Goal: Task Accomplishment & Management: Manage account settings

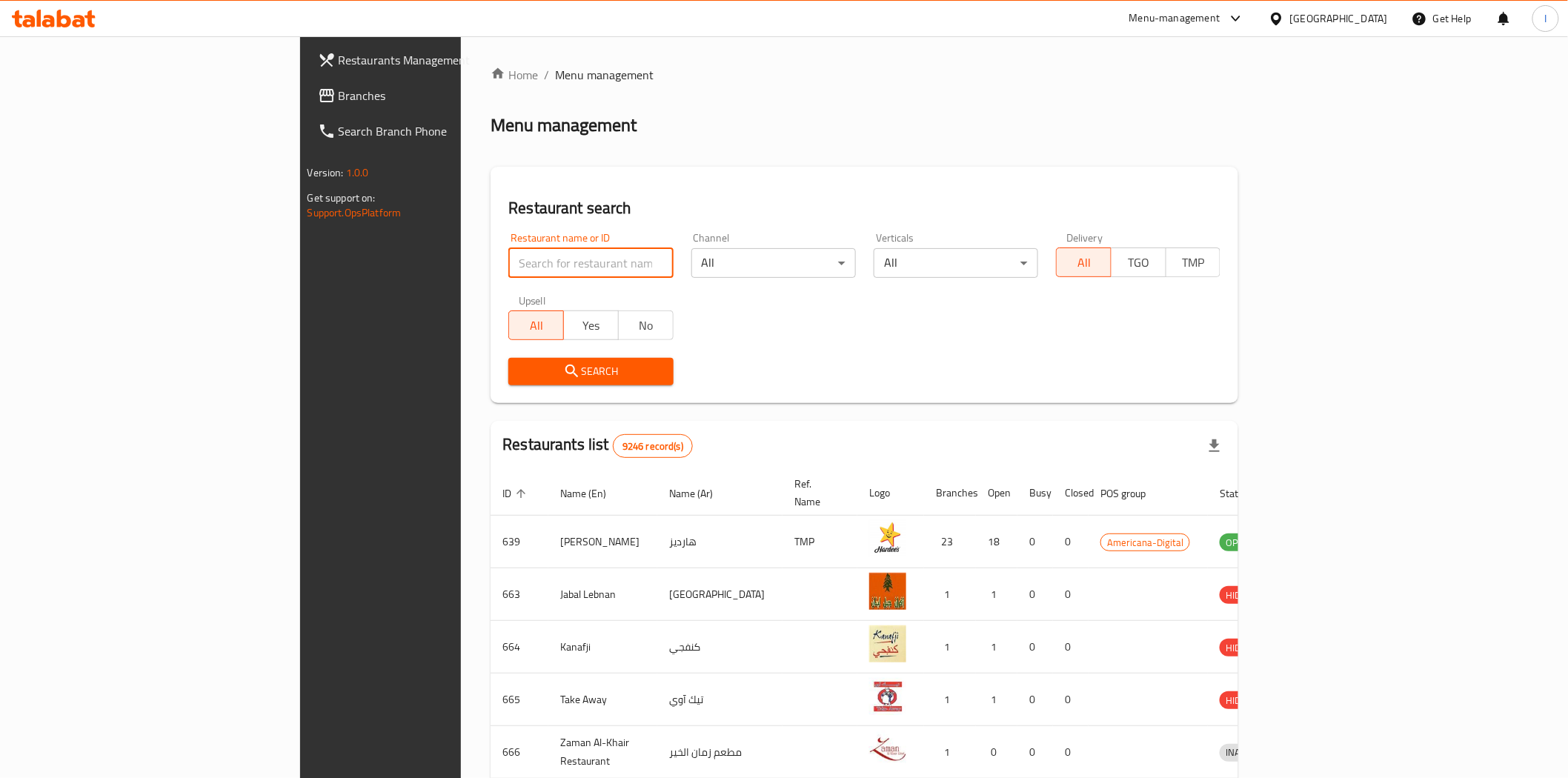
click at [508, 257] on input "search" at bounding box center [590, 263] width 164 height 30
paste input "Thirty Burger"
type input "Thirty Burger"
click at [556, 365] on span "Search" at bounding box center [590, 371] width 141 height 18
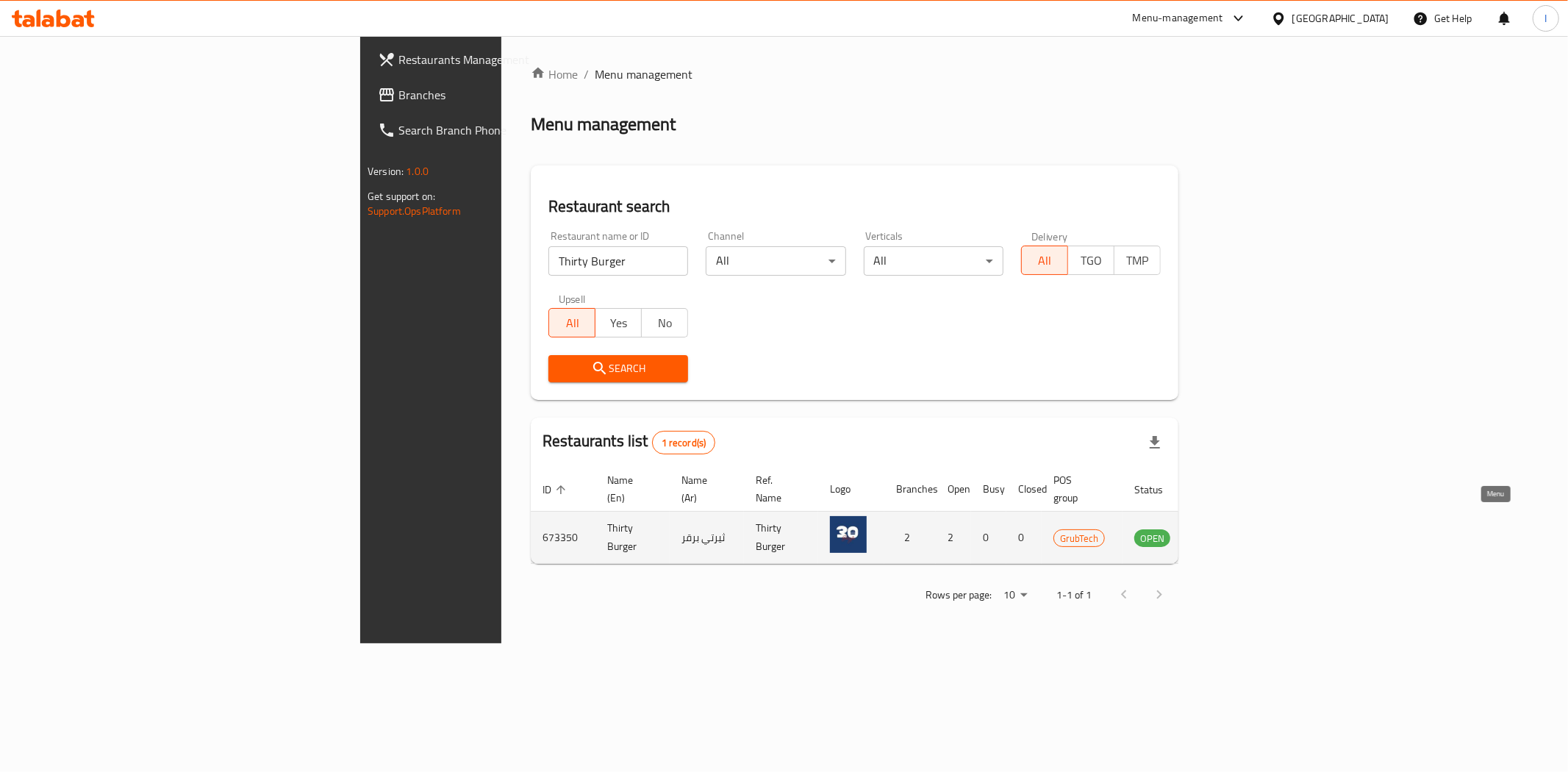
click at [1228, 532] on icon "enhanced table" at bounding box center [1220, 538] width 16 height 12
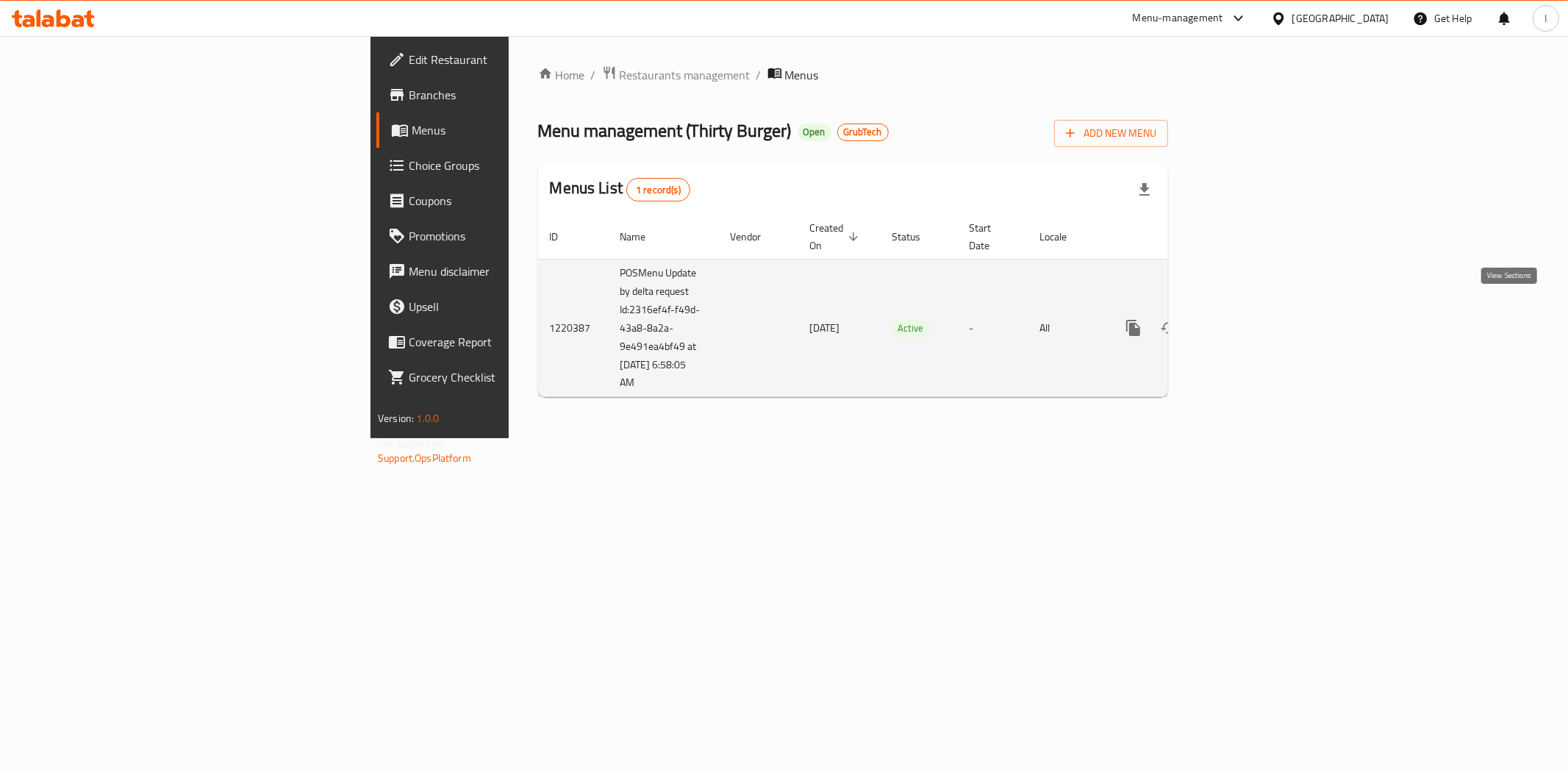
click at [1248, 319] on icon "enhanced table" at bounding box center [1240, 328] width 18 height 18
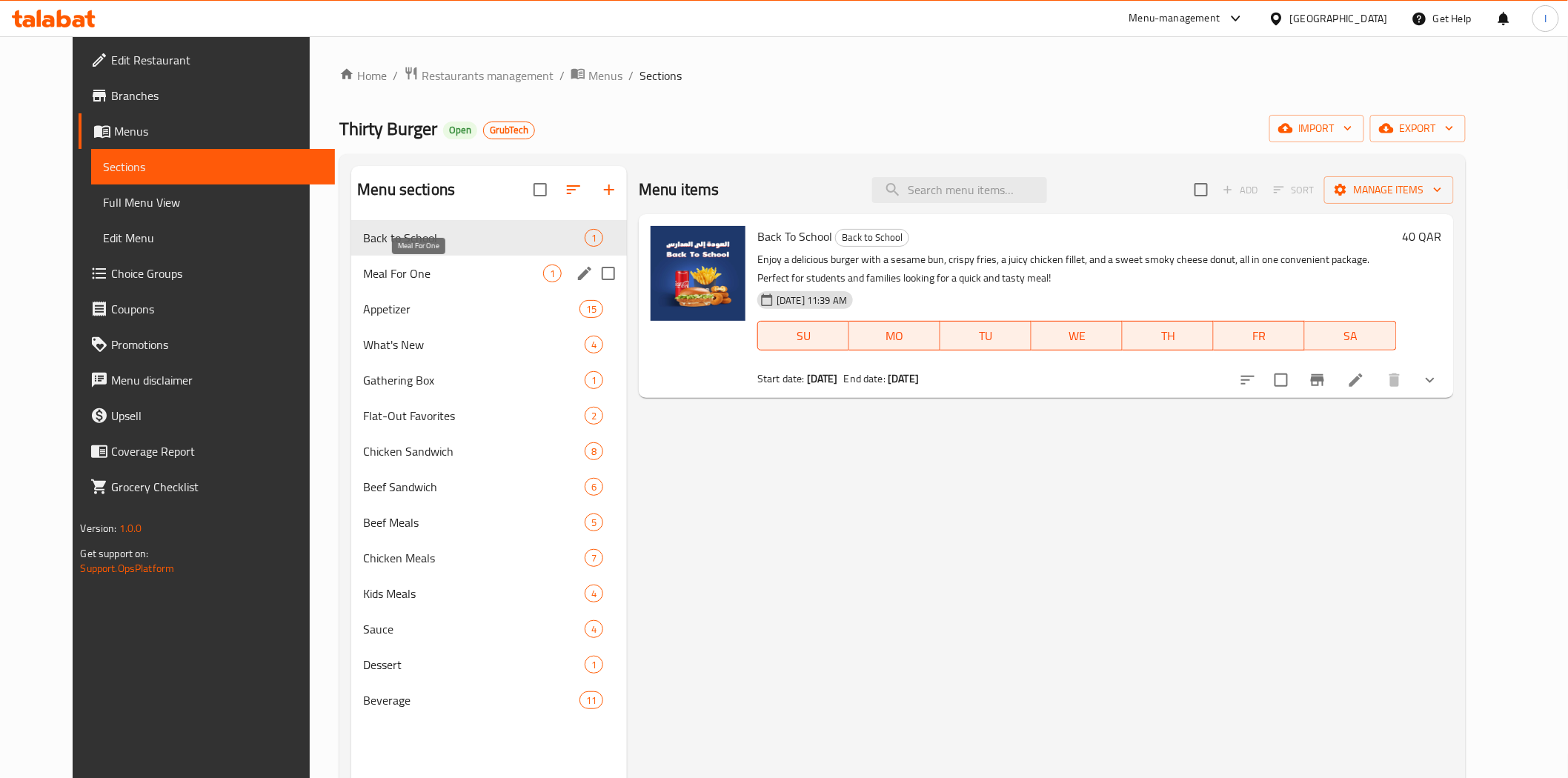
click at [363, 266] on span "Meal For One" at bounding box center [453, 273] width 180 height 18
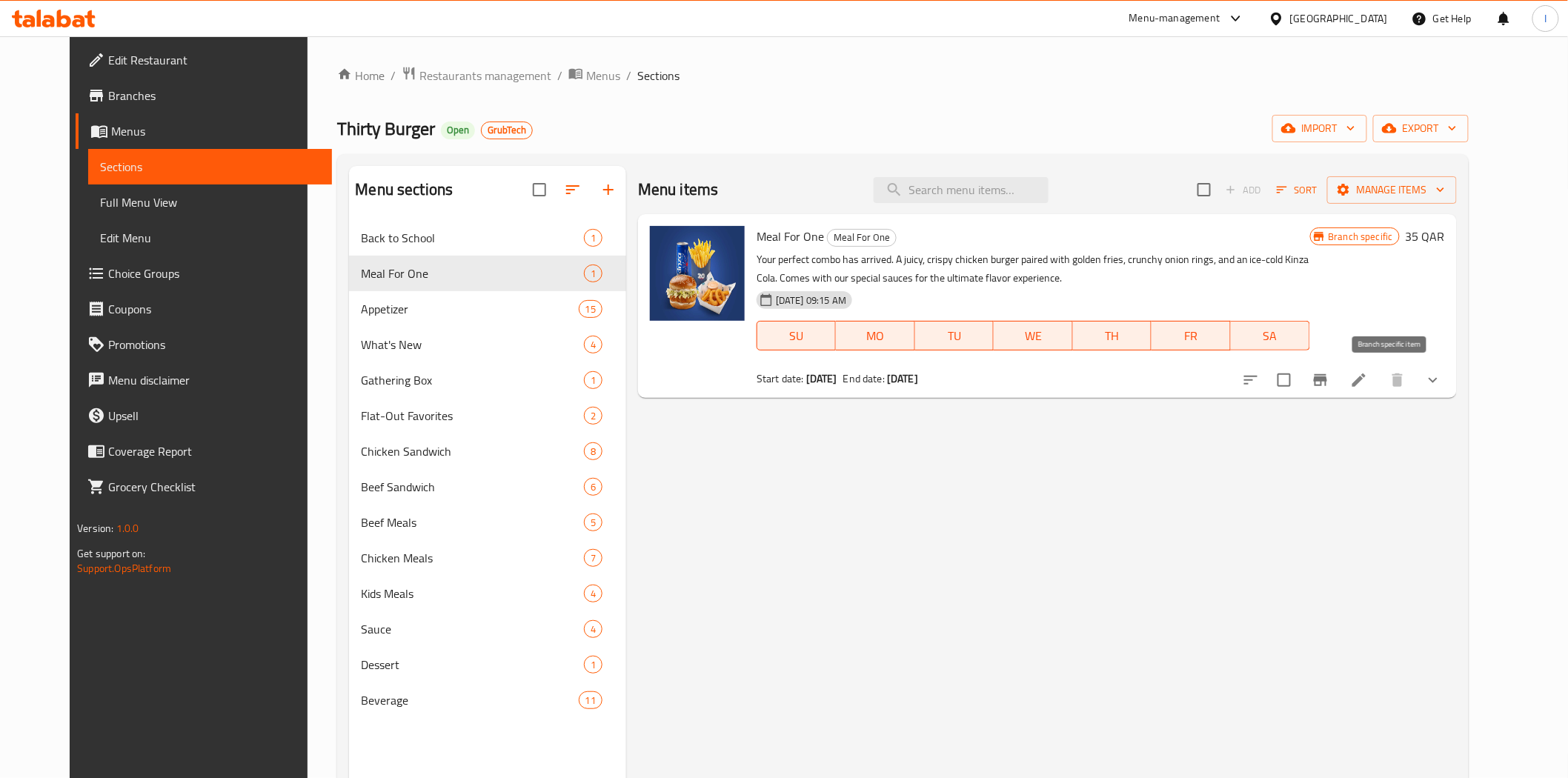
click at [1329, 371] on icon "Branch-specific-item" at bounding box center [1320, 380] width 18 height 18
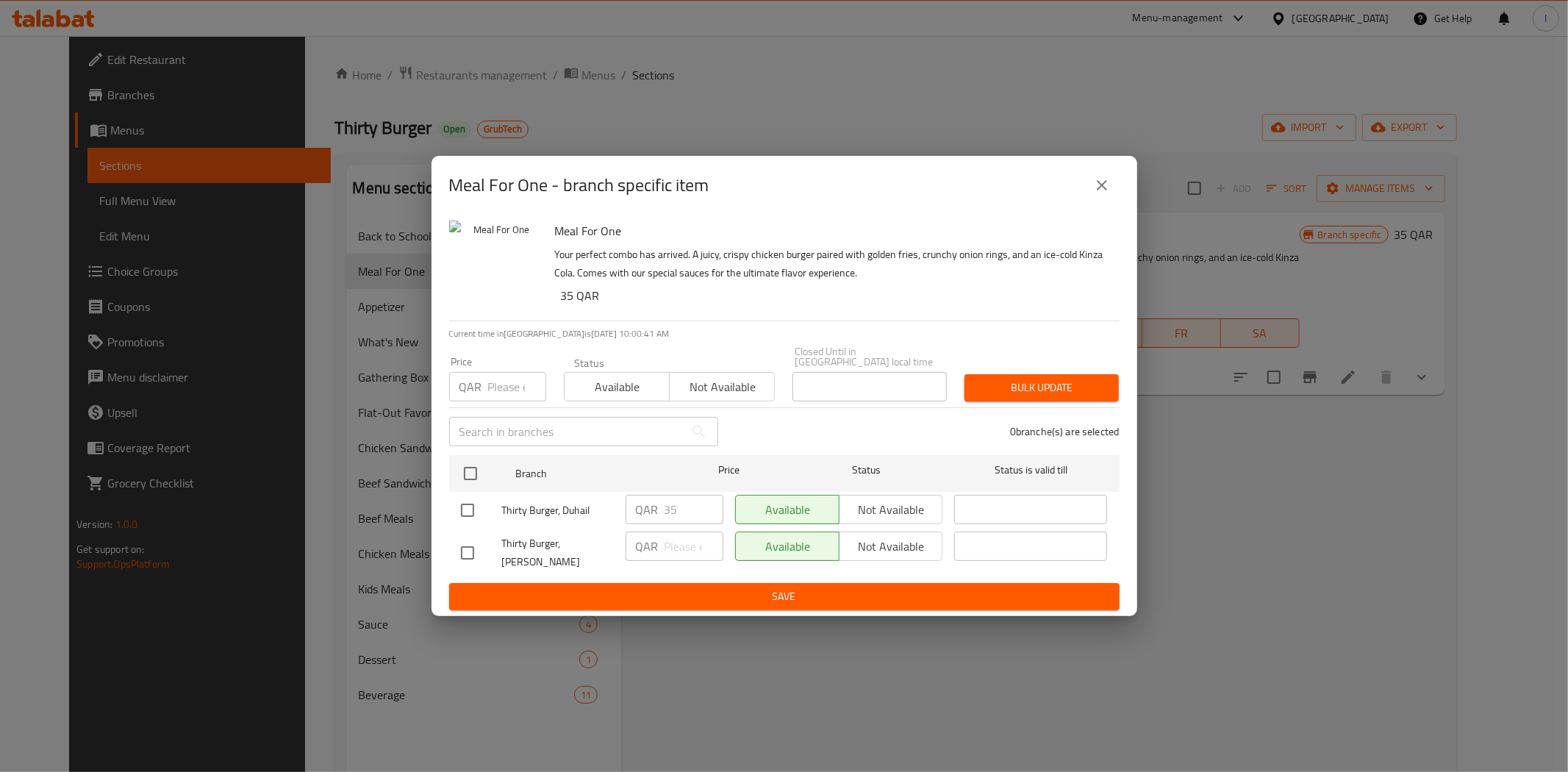
click at [1097, 194] on icon "close" at bounding box center [1102, 185] width 18 height 18
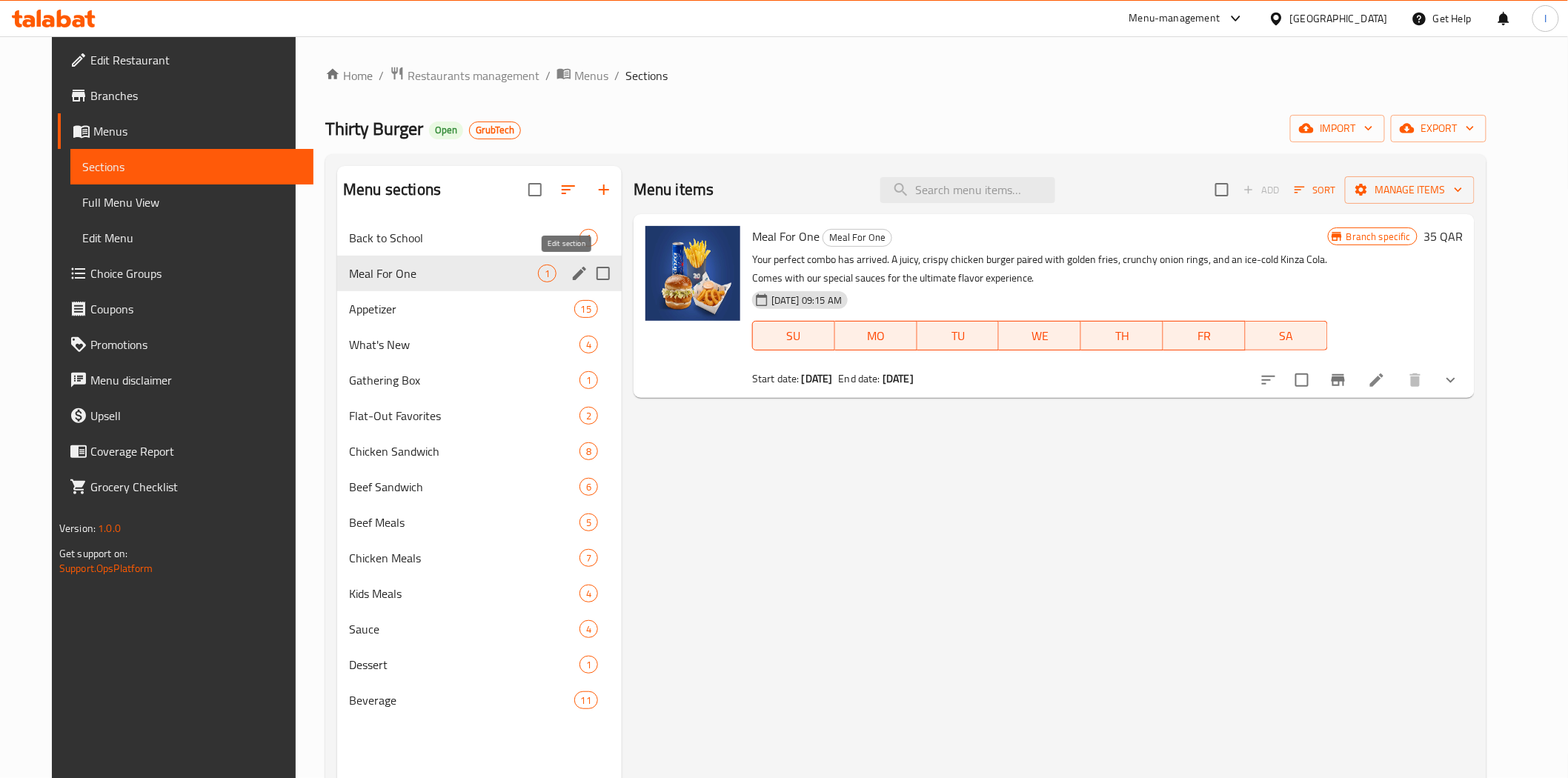
click at [570, 270] on icon "edit" at bounding box center [579, 273] width 18 height 18
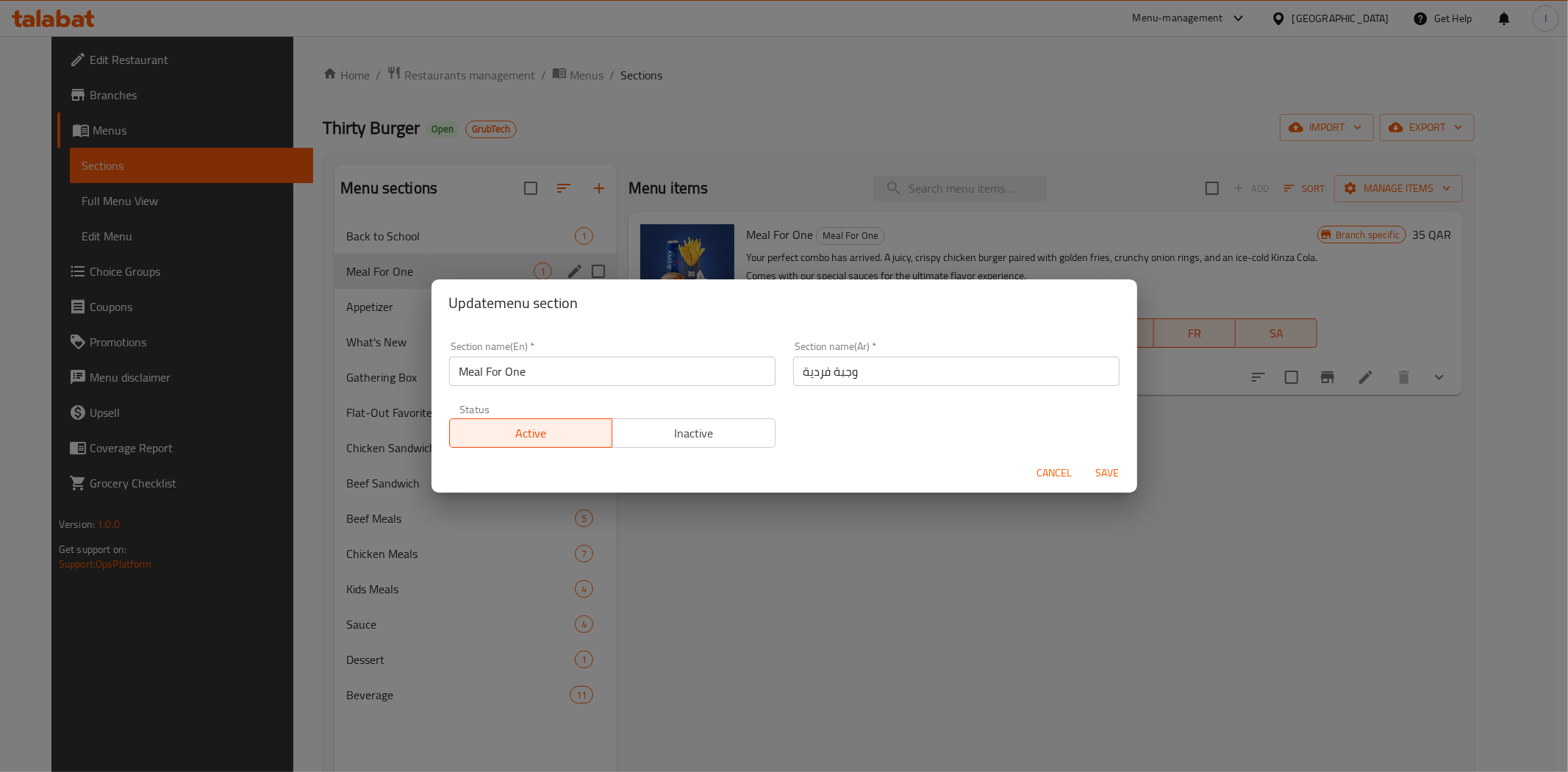
click at [589, 368] on input "Meal For One" at bounding box center [612, 371] width 327 height 29
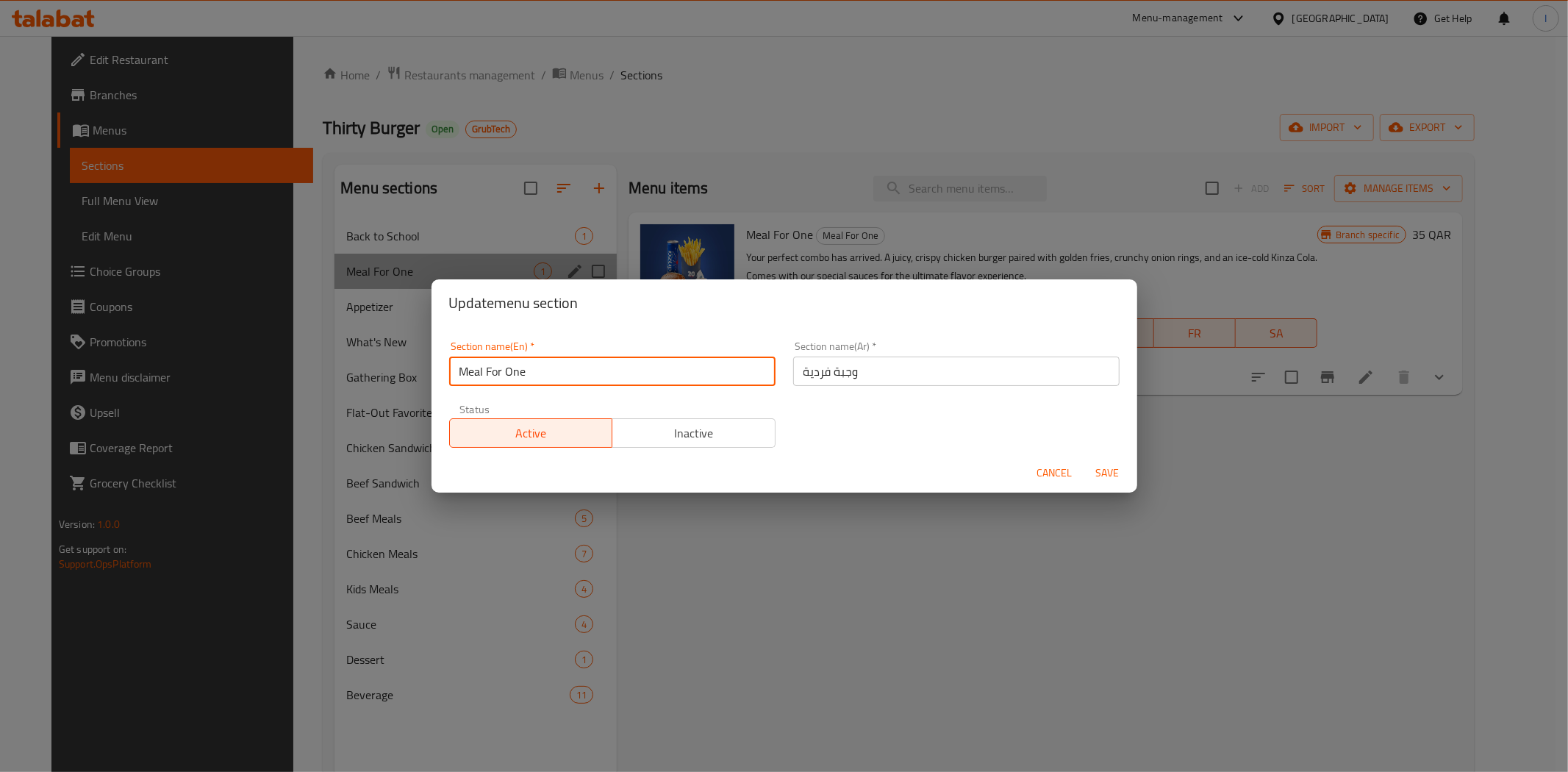
click at [589, 368] on input "Meal For One" at bounding box center [612, 371] width 327 height 29
type input "N"
type input "M41"
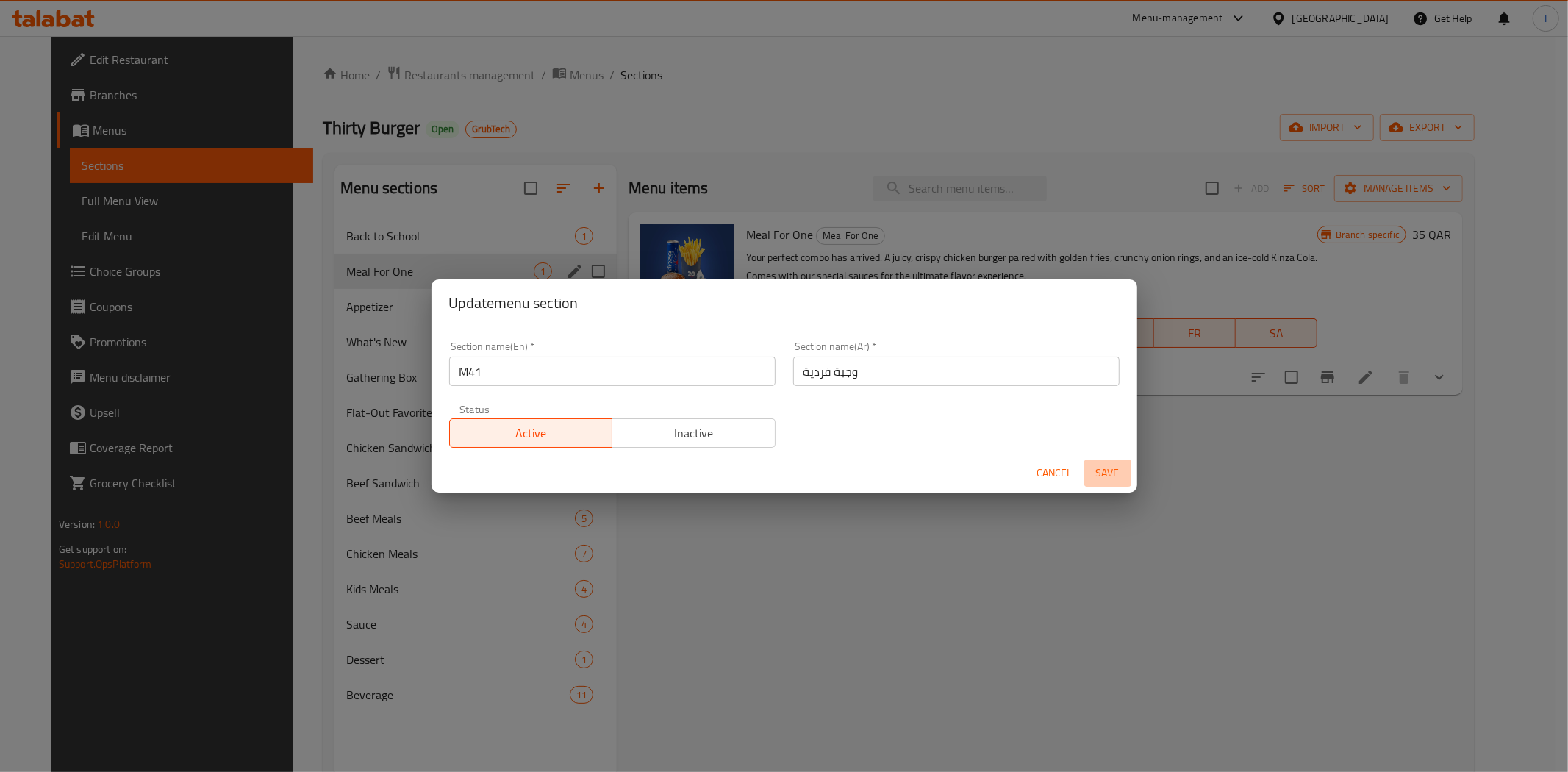
click at [1100, 465] on span "Save" at bounding box center [1107, 472] width 35 height 18
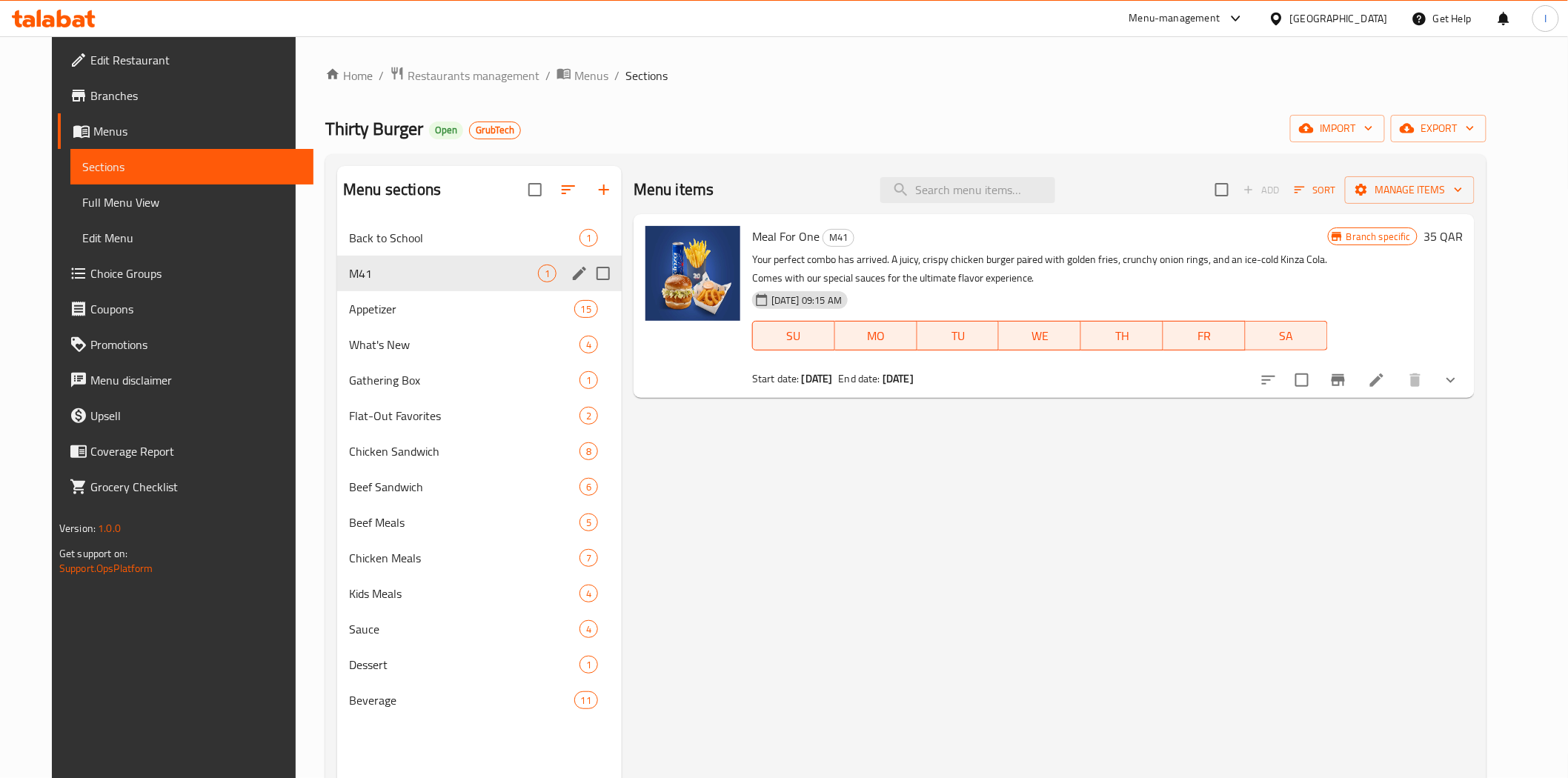
click at [56, 17] on icon at bounding box center [53, 19] width 83 height 18
